Goal: Transaction & Acquisition: Purchase product/service

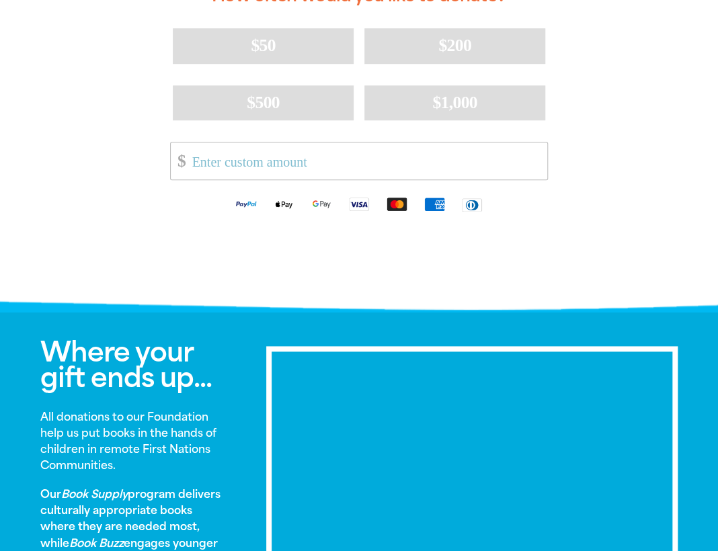
scroll to position [403, 0]
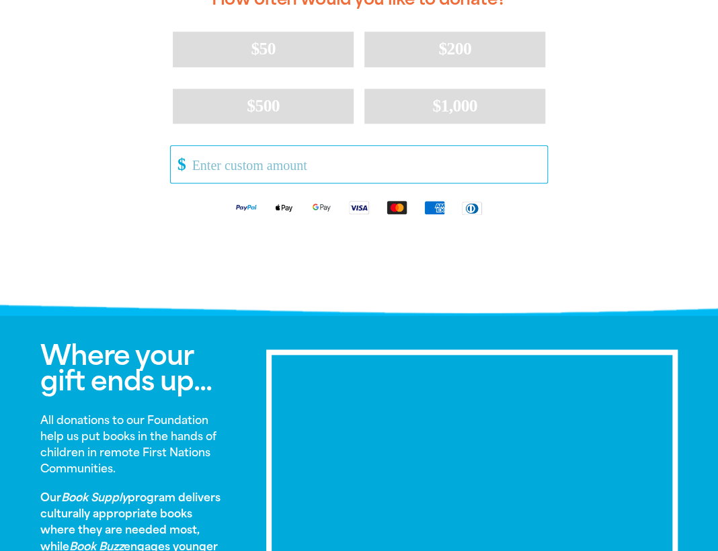
click at [213, 160] on input "Other Amount" at bounding box center [365, 164] width 364 height 37
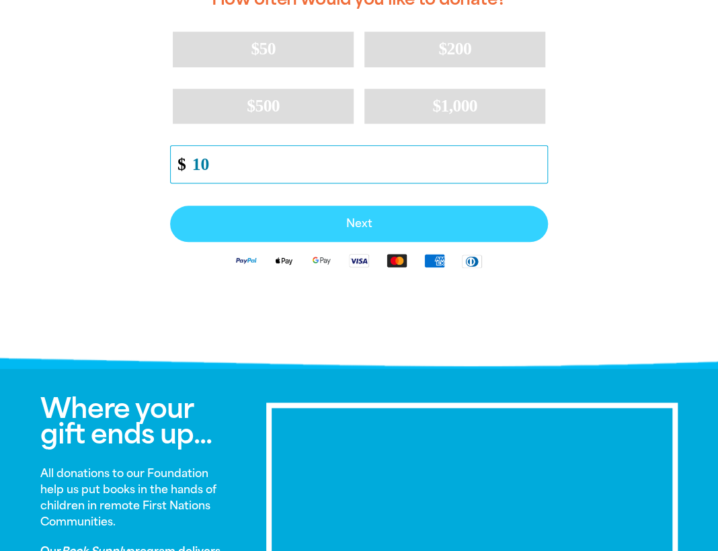
type input "10"
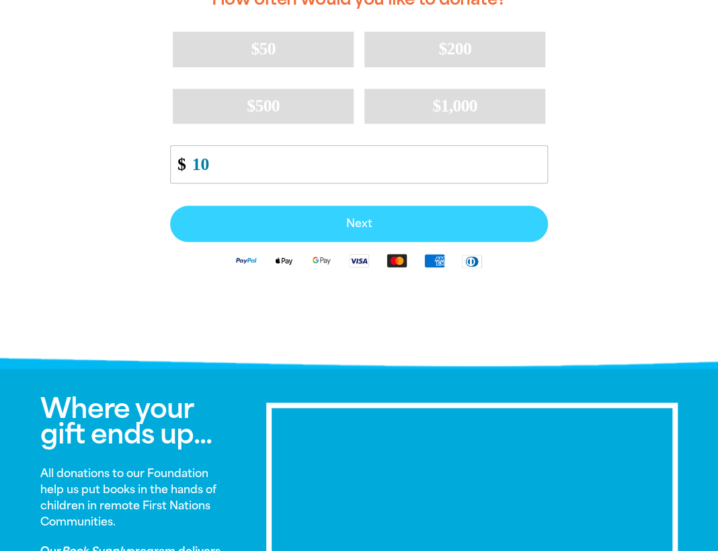
click at [327, 218] on span "Next" at bounding box center [359, 223] width 348 height 11
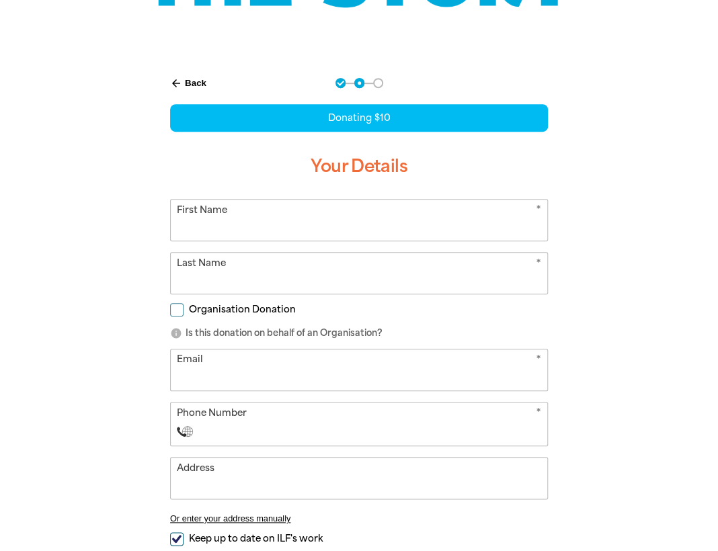
scroll to position [220, 0]
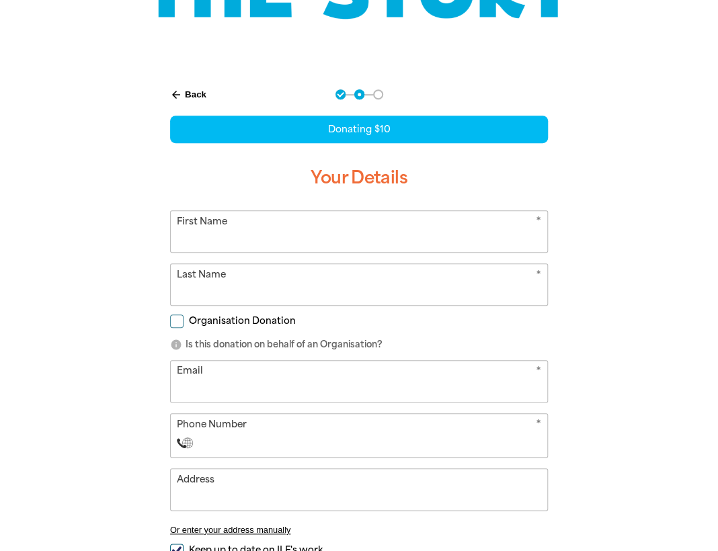
click at [282, 239] on input "First Name" at bounding box center [359, 231] width 376 height 41
type input "[PERSON_NAME]"
type input "Laletin"
type input "[PERSON_NAME][EMAIL_ADDRESS][DOMAIN_NAME]"
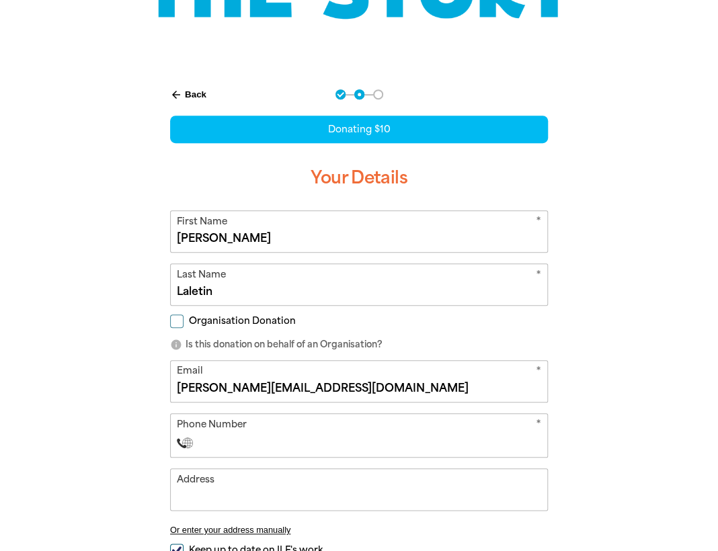
type input "1/40 Queens Parade"
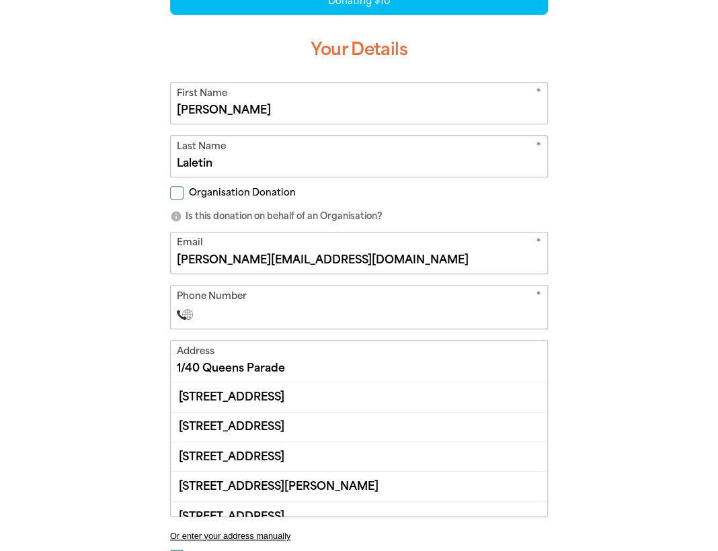
click at [238, 310] on input "Phone Number" at bounding box center [373, 314] width 338 height 16
type input "[PHONE_NUMBER]"
select select "AU"
type input "[PHONE_NUMBER]"
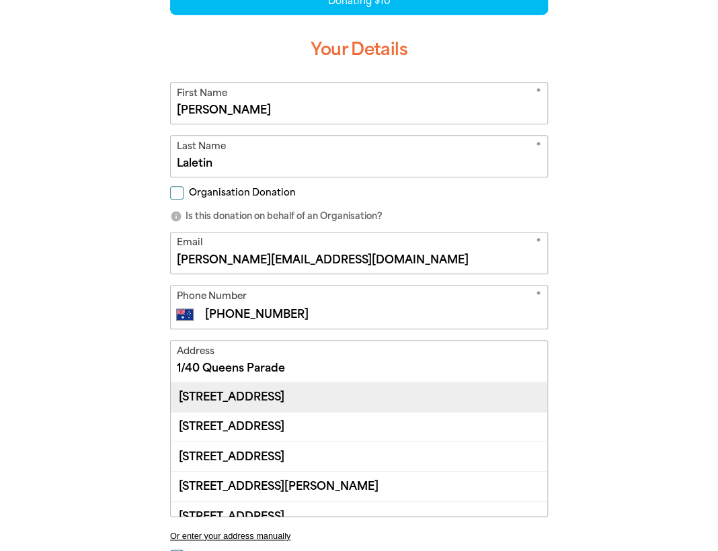
click at [308, 392] on div "[STREET_ADDRESS]" at bounding box center [359, 396] width 376 height 29
type input "[STREET_ADDRESS]"
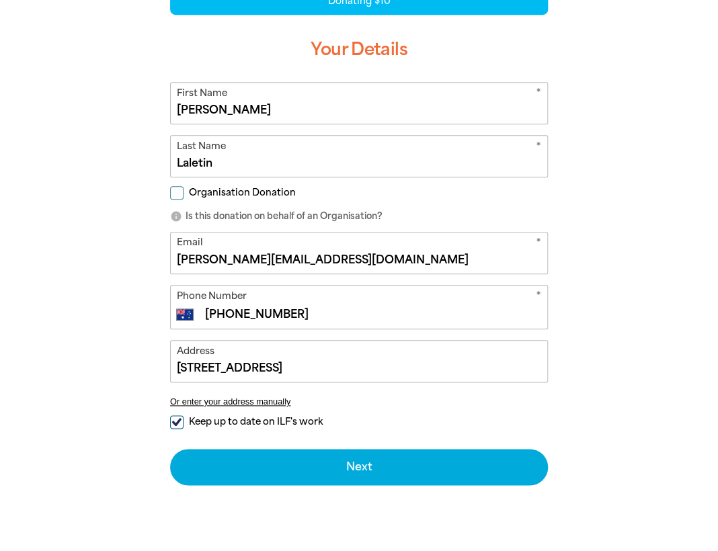
drag, startPoint x: 184, startPoint y: 421, endPoint x: 206, endPoint y: 423, distance: 21.6
click at [185, 421] on label "Keep up to date on ILF's work" at bounding box center [246, 422] width 153 height 14
click at [183, 421] on input "Keep up to date on ILF's work" at bounding box center [176, 421] width 13 height 13
checkbox input "false"
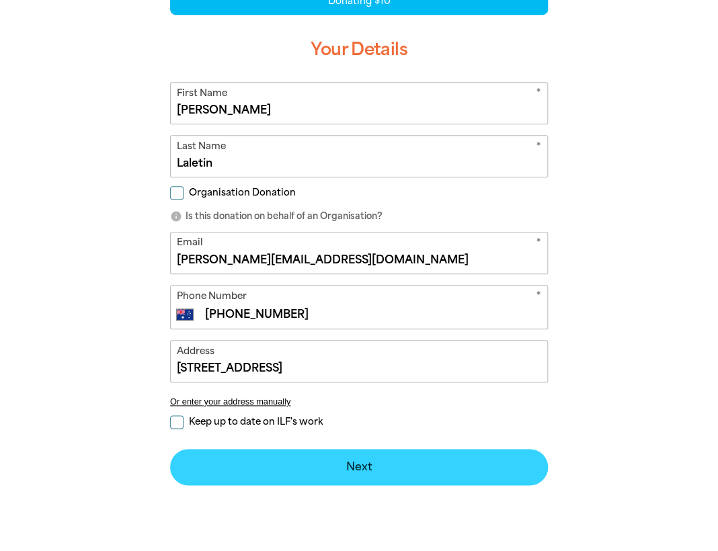
click at [362, 467] on button "Next chevron_right" at bounding box center [359, 467] width 378 height 36
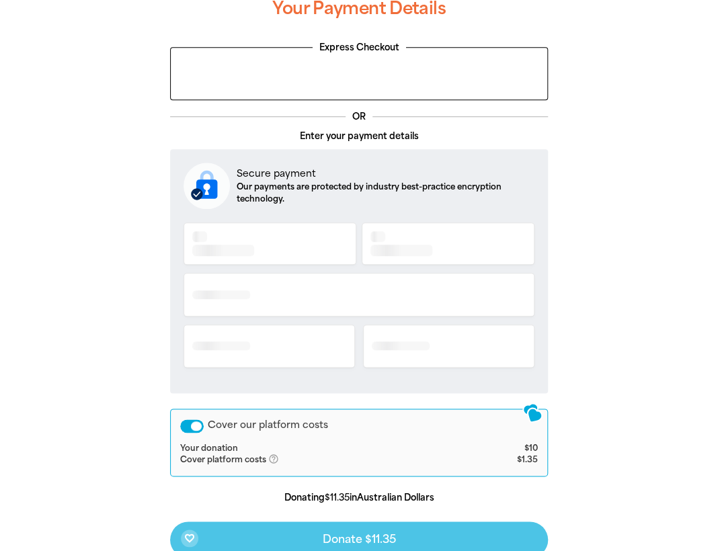
scroll to position [275, 0]
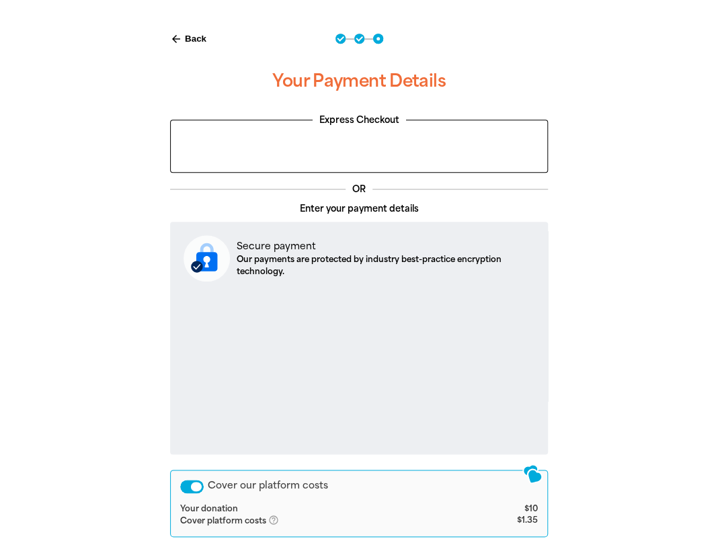
click at [621, 475] on div "arrow_back Back Step 1 Step 2 Step 3 Your Payment Details Express Checkout OR E…" at bounding box center [359, 359] width 718 height 685
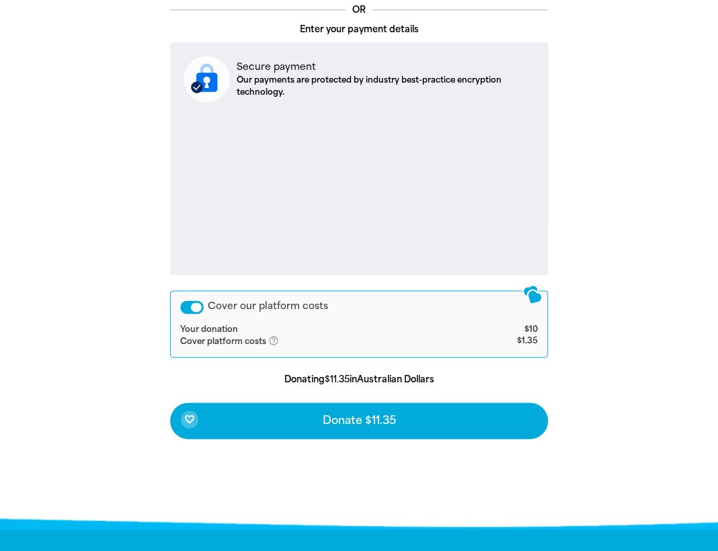
scroll to position [468, 0]
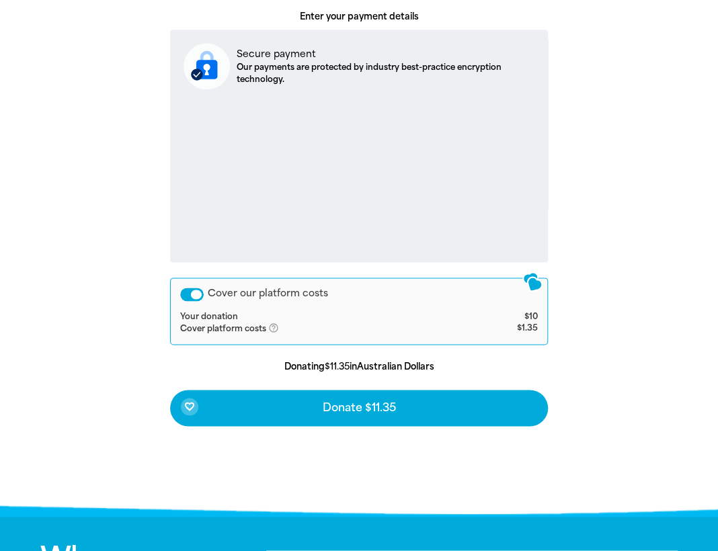
click at [186, 295] on div "Cover our platform costs" at bounding box center [192, 294] width 24 height 13
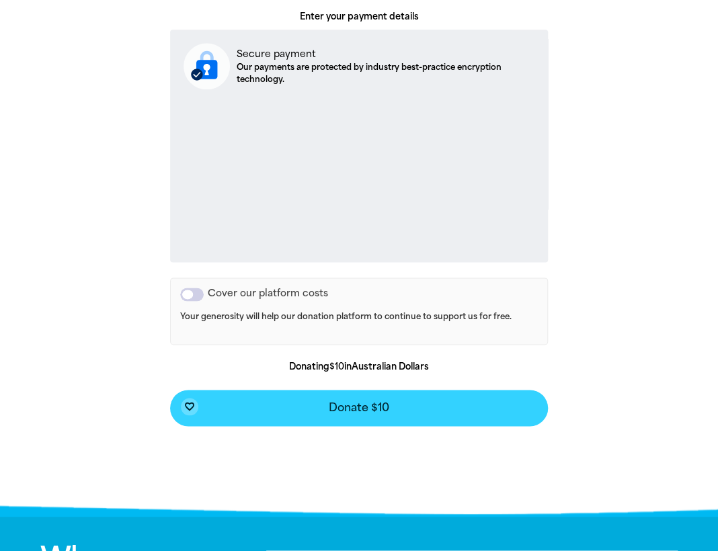
click at [374, 409] on span "Donate $10" at bounding box center [359, 407] width 60 height 11
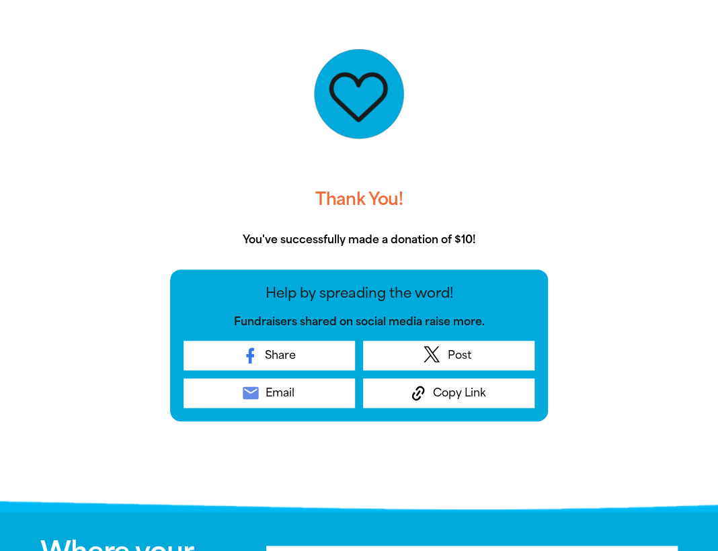
scroll to position [304, 0]
